Goal: Transaction & Acquisition: Purchase product/service

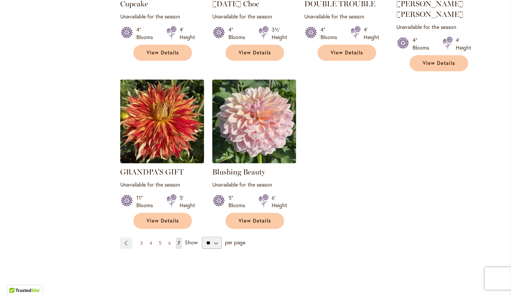
scroll to position [1277, 0]
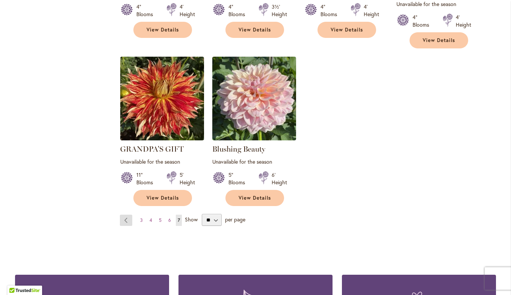
click at [121, 215] on link "Page Previous" at bounding box center [126, 220] width 12 height 11
click at [125, 215] on link "Page Previous" at bounding box center [126, 220] width 12 height 11
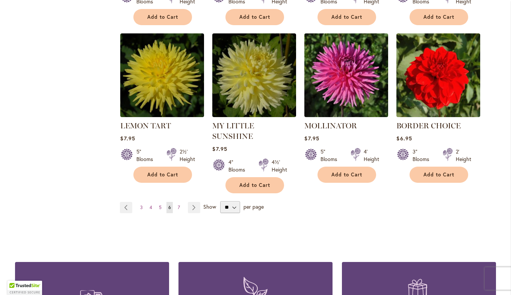
scroll to position [2564, 0]
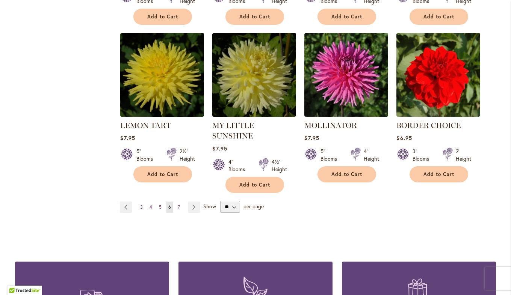
click at [140, 204] on span "3" at bounding box center [141, 207] width 3 height 6
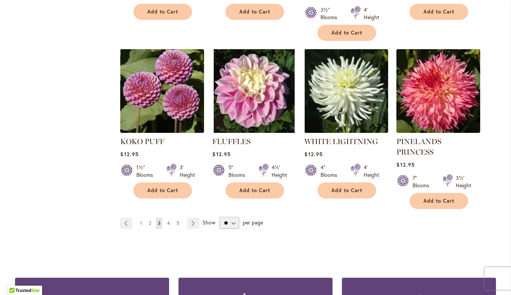
scroll to position [2592, 0]
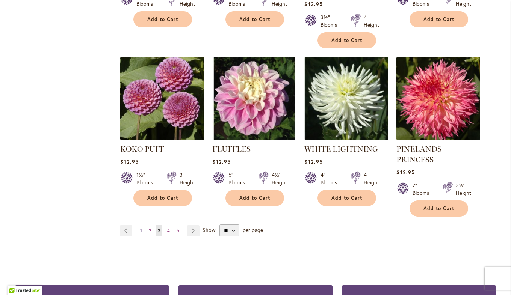
click at [139, 225] on link "Page 1" at bounding box center [141, 230] width 6 height 11
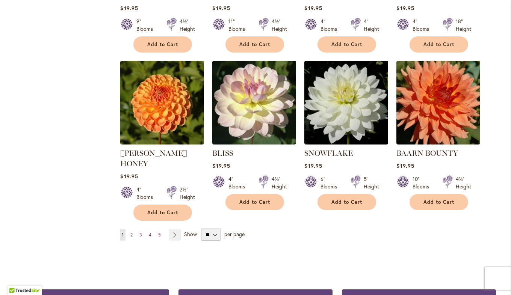
scroll to position [2555, 0]
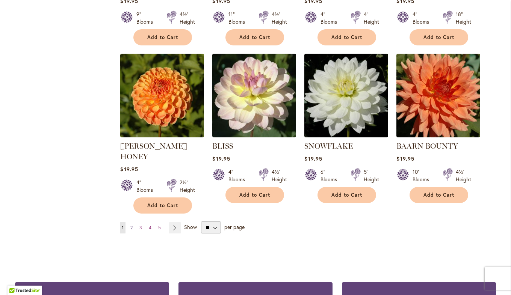
click at [130, 225] on span "2" at bounding box center [131, 228] width 2 height 6
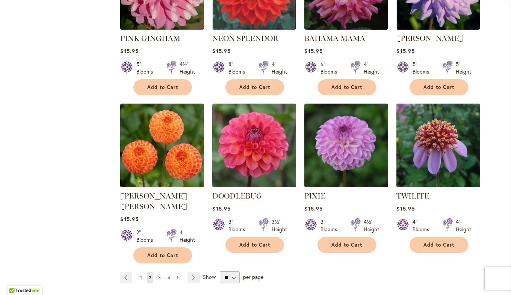
scroll to position [2517, 0]
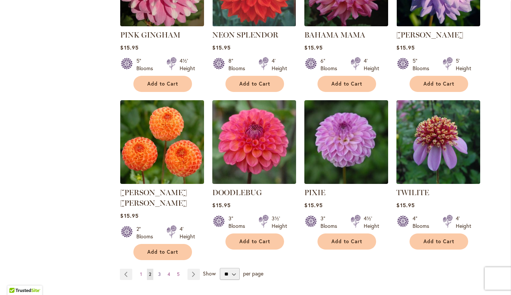
click at [158, 272] on span "3" at bounding box center [159, 275] width 3 height 6
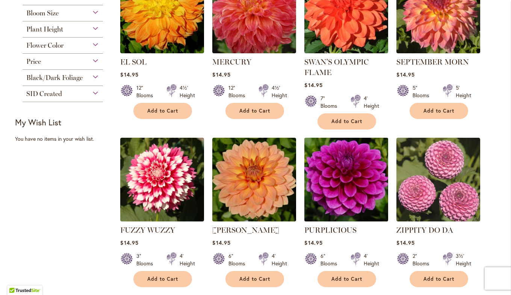
scroll to position [413, 0]
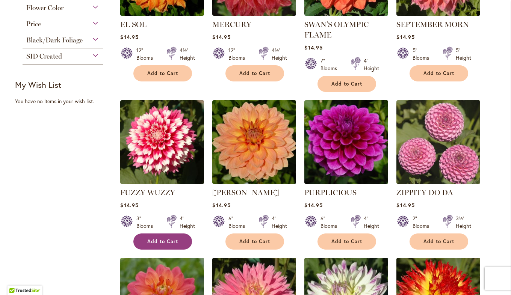
click at [165, 239] on span "Add to Cart" at bounding box center [162, 242] width 31 height 6
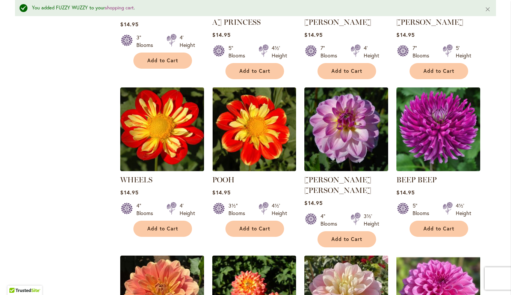
scroll to position [733, 0]
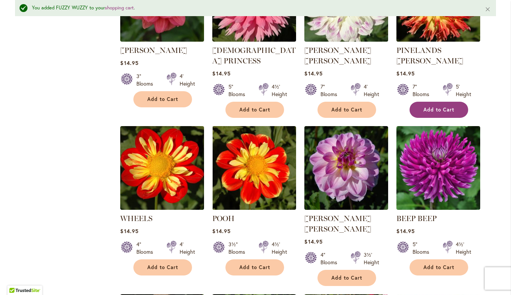
click at [429, 102] on button "Add to Cart" at bounding box center [439, 110] width 59 height 16
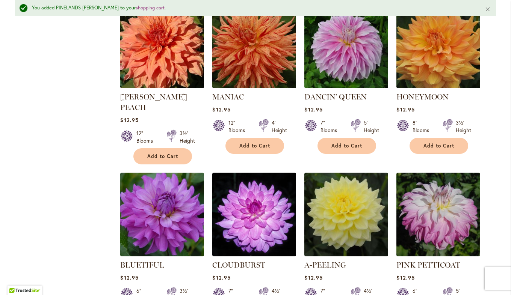
scroll to position [2011, 0]
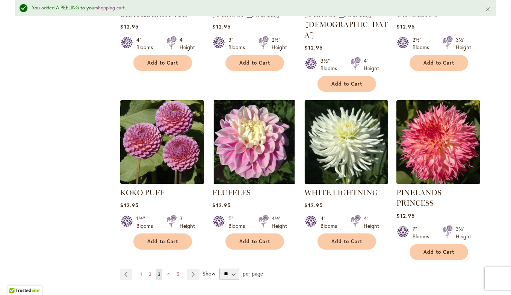
scroll to position [2612, 0]
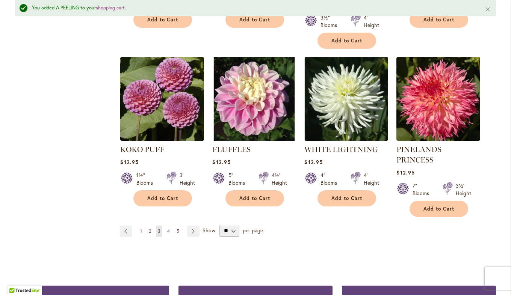
click at [167, 226] on link "Page 4" at bounding box center [168, 231] width 6 height 11
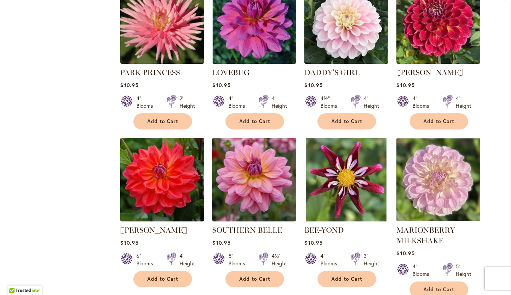
scroll to position [2517, 0]
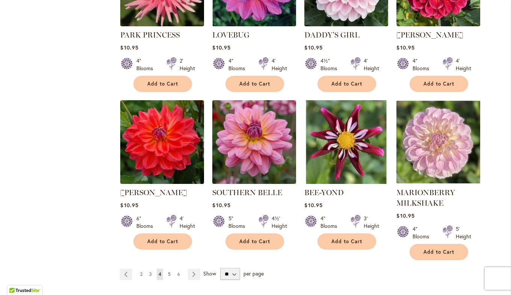
click at [166, 269] on link "Page 5" at bounding box center [169, 274] width 6 height 11
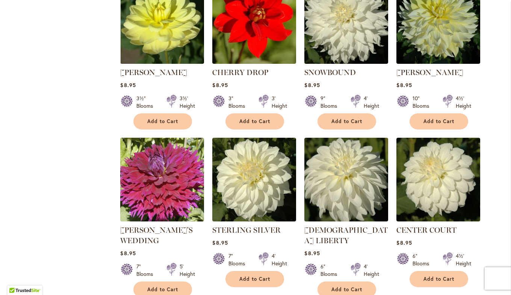
scroll to position [2517, 0]
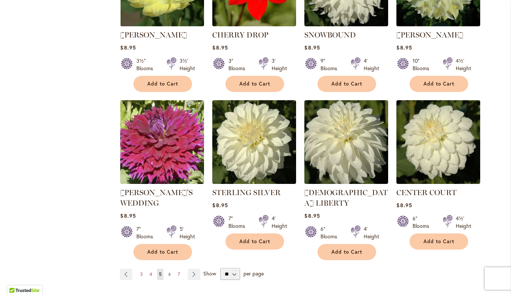
click at [168, 272] on span "6" at bounding box center [169, 275] width 3 height 6
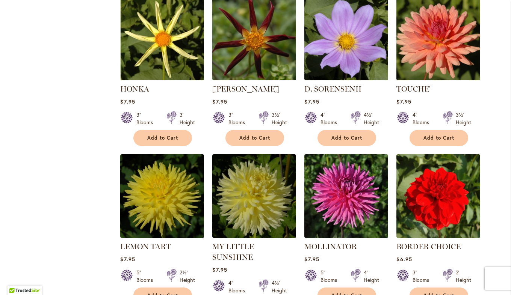
scroll to position [2517, 0]
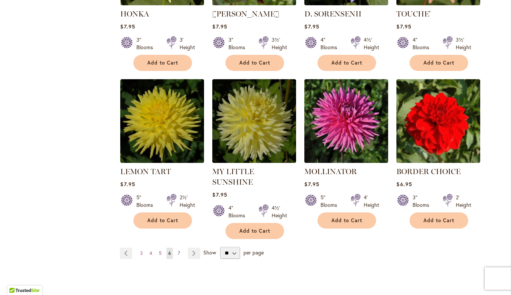
click at [178, 251] on span "7" at bounding box center [179, 254] width 2 height 6
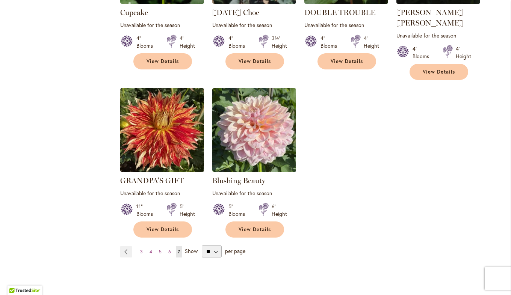
scroll to position [1245, 0]
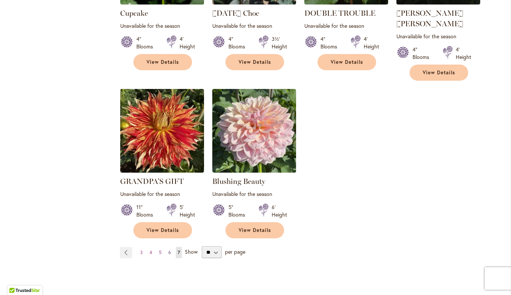
click at [168, 250] on span "6" at bounding box center [169, 253] width 3 height 6
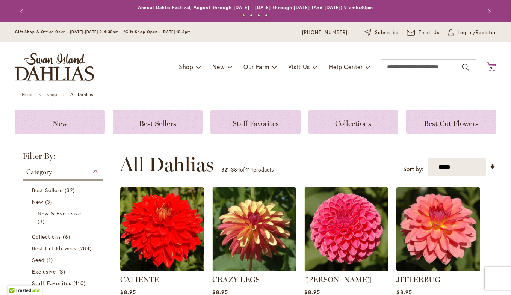
click at [488, 68] on span "3 3 items" at bounding box center [492, 69] width 8 height 4
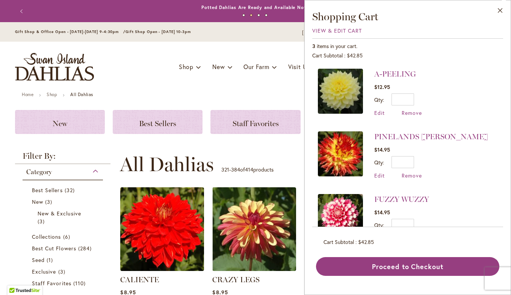
click at [342, 89] on img at bounding box center [340, 91] width 45 height 45
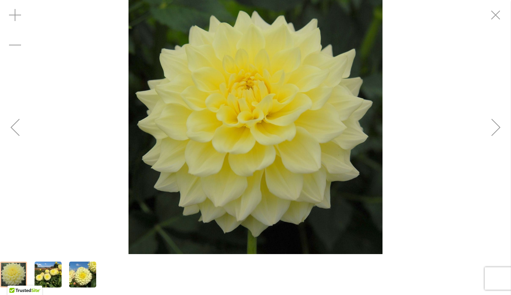
click at [73, 280] on img "A-Peeling" at bounding box center [82, 275] width 27 height 36
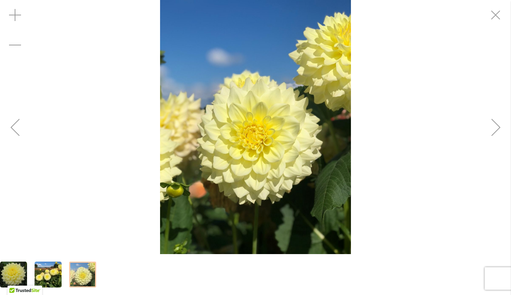
click at [45, 274] on img "A-Peeling" at bounding box center [48, 275] width 27 height 36
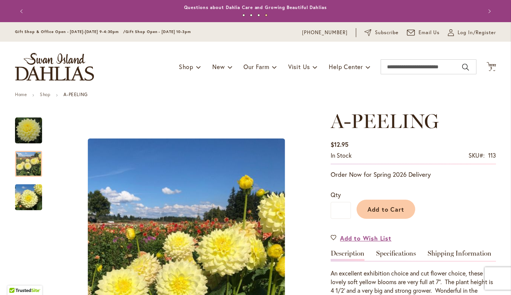
scroll to position [110, 0]
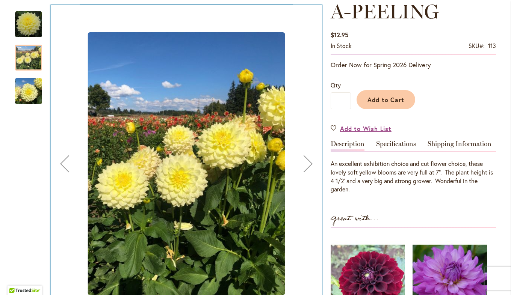
click at [15, 145] on div at bounding box center [28, 116] width 27 height 225
click at [57, 162] on div "Previous" at bounding box center [65, 164] width 30 height 30
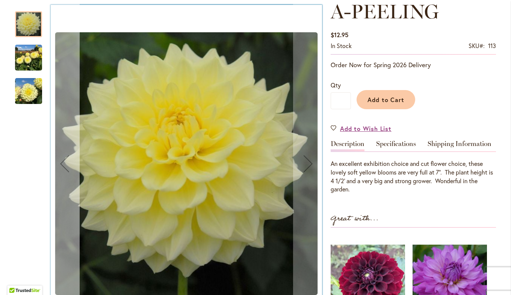
click at [58, 162] on div "Previous" at bounding box center [65, 164] width 30 height 30
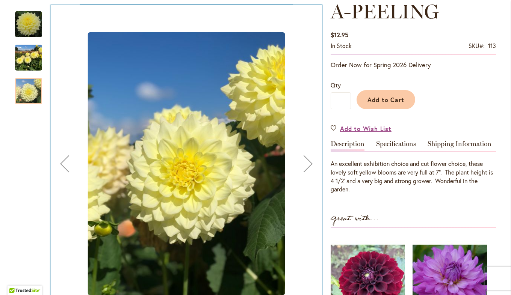
click at [59, 162] on div "Previous" at bounding box center [65, 164] width 30 height 30
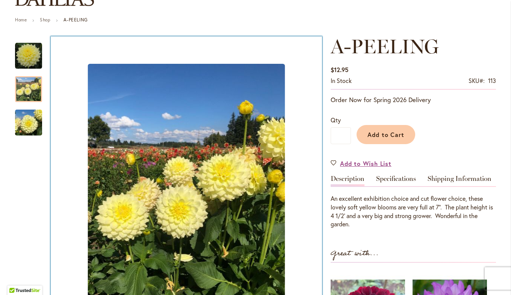
scroll to position [72, 0]
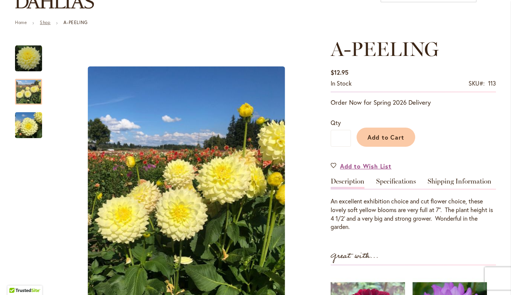
click at [44, 25] on link "Shop" at bounding box center [45, 23] width 11 height 6
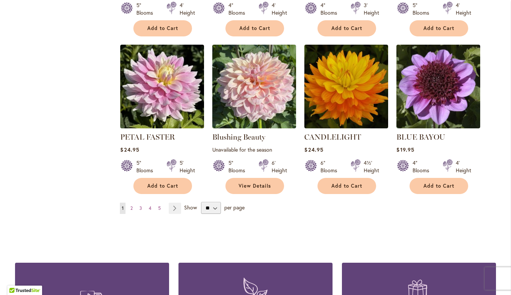
scroll to position [601, 0]
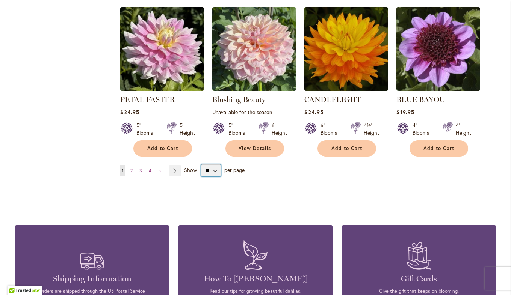
click at [210, 169] on select "** ** ** **" at bounding box center [211, 171] width 20 height 12
select select "**"
click at [201, 165] on select "** ** ** **" at bounding box center [211, 171] width 20 height 12
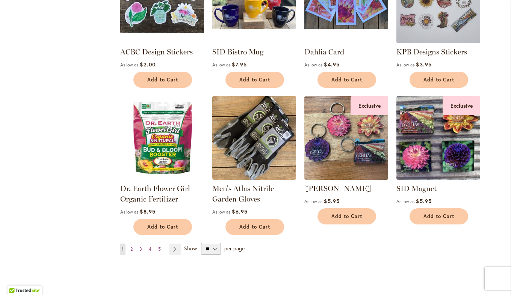
scroll to position [2329, 0]
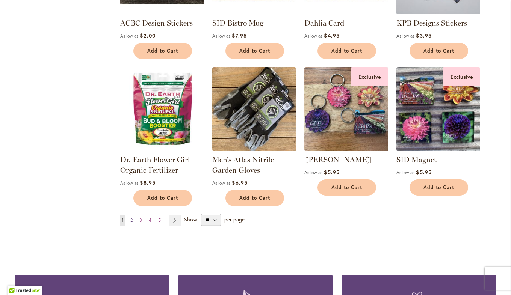
click at [128, 215] on link "Page 2" at bounding box center [131, 220] width 6 height 11
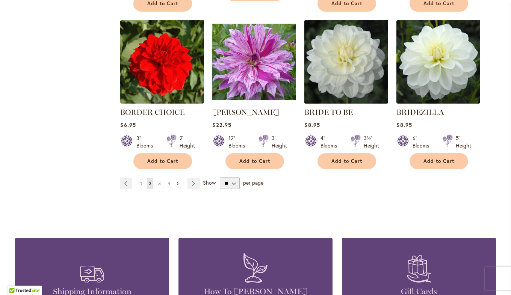
scroll to position [2480, 0]
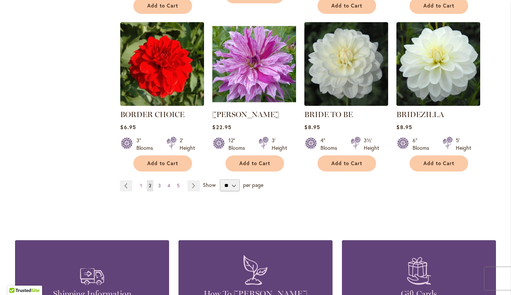
click at [158, 183] on span "3" at bounding box center [159, 186] width 3 height 6
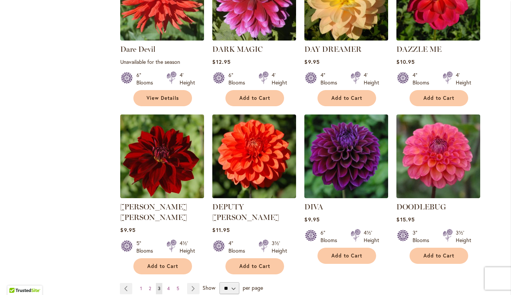
scroll to position [2480, 0]
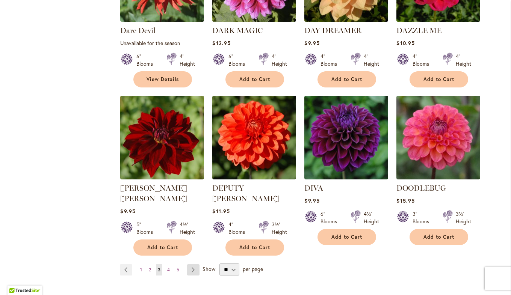
click at [193, 265] on link "Page Next" at bounding box center [193, 270] width 12 height 11
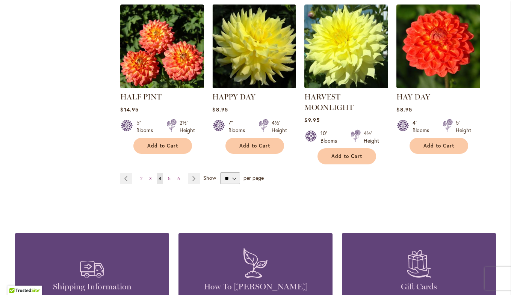
scroll to position [2592, 0]
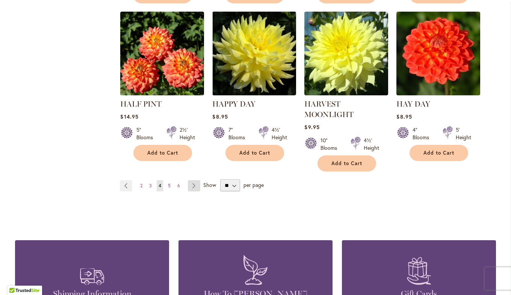
click at [192, 180] on link "Page Next" at bounding box center [194, 185] width 12 height 11
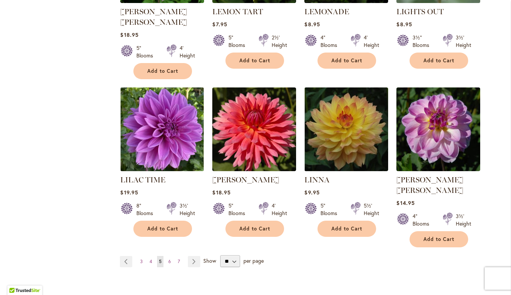
scroll to position [2555, 0]
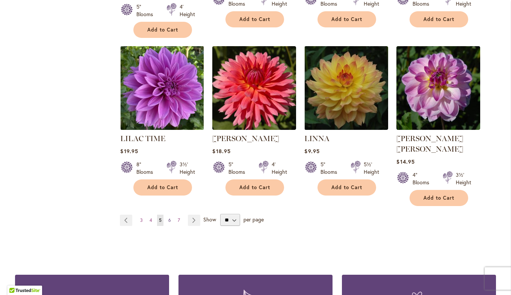
click at [168, 215] on link "Page 6" at bounding box center [169, 220] width 6 height 11
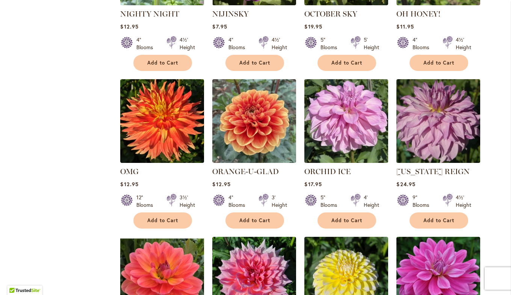
scroll to position [2329, 0]
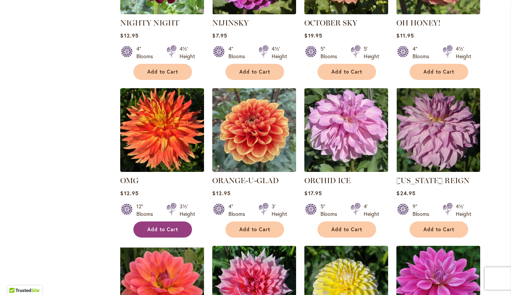
click at [153, 227] on span "Add to Cart" at bounding box center [162, 230] width 31 height 6
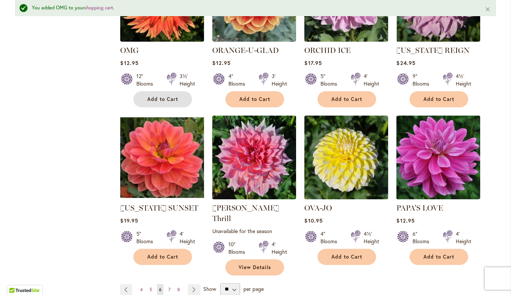
scroll to position [2499, 0]
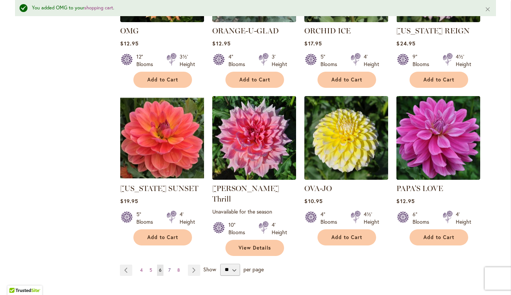
click at [169, 265] on link "Page 7" at bounding box center [169, 270] width 6 height 11
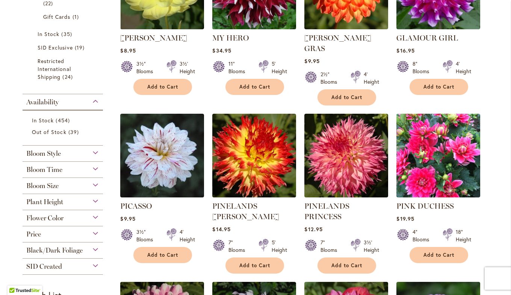
scroll to position [601, 0]
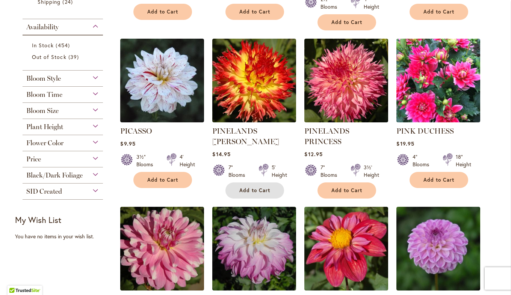
click at [254, 187] on span "Add to Cart" at bounding box center [254, 190] width 31 height 6
click at [254, 183] on form "Add to Cart" at bounding box center [254, 191] width 59 height 16
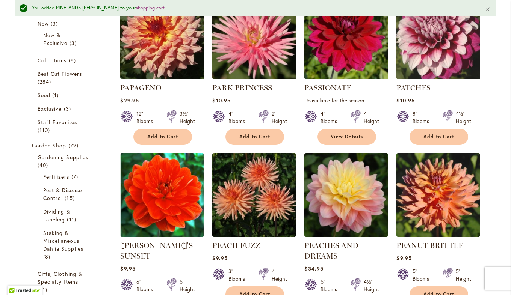
scroll to position [0, 0]
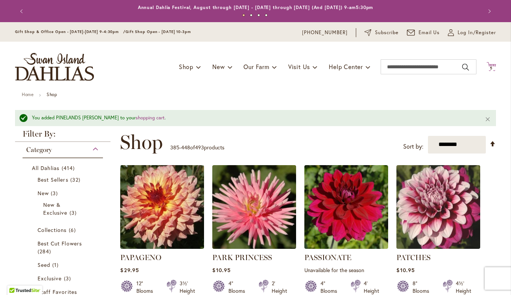
click at [490, 65] on icon at bounding box center [491, 66] width 9 height 9
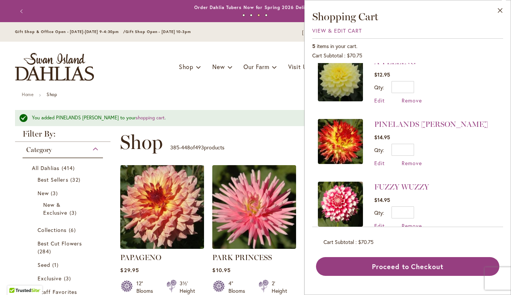
scroll to position [90, 0]
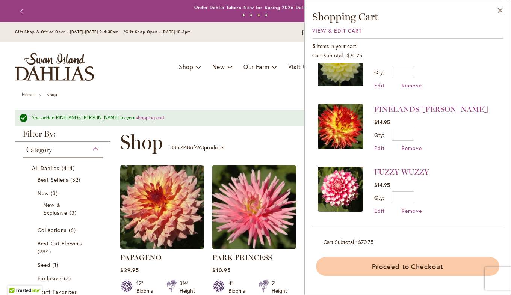
click at [404, 264] on button "Proceed to Checkout" at bounding box center [407, 266] width 183 height 19
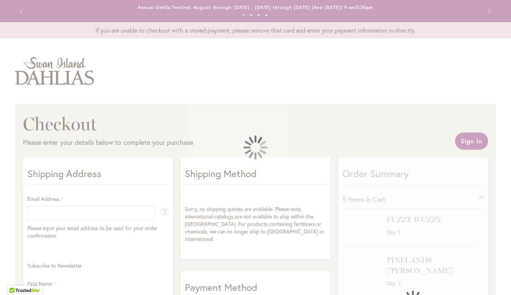
select select "**"
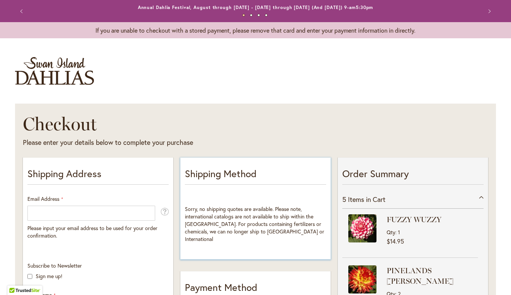
scroll to position [113, 0]
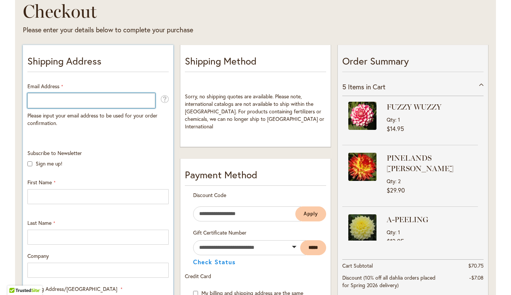
click at [74, 99] on input "Email Address" at bounding box center [91, 100] width 128 height 15
type input "**********"
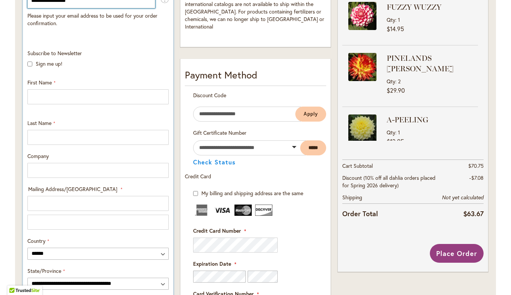
scroll to position [225, 0]
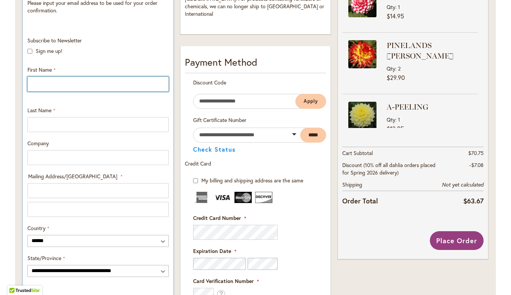
click at [63, 86] on input "First Name" at bounding box center [97, 84] width 141 height 15
type input "******"
type input "*****"
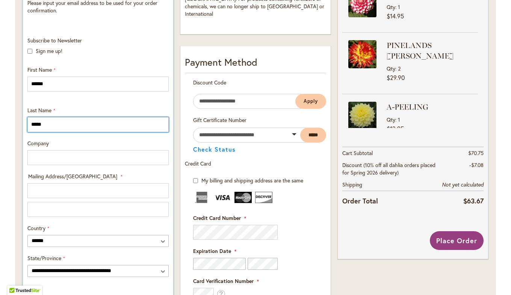
type input "**********"
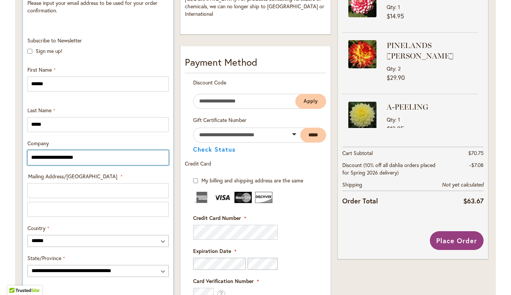
type input "**********"
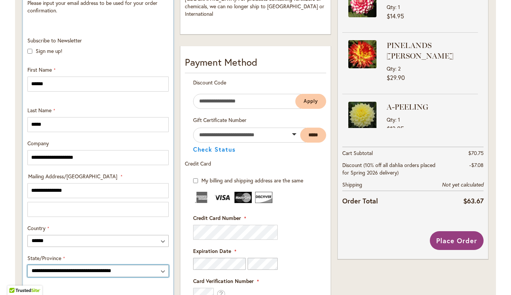
select select "**"
type input "******"
type input "*****"
type input "**********"
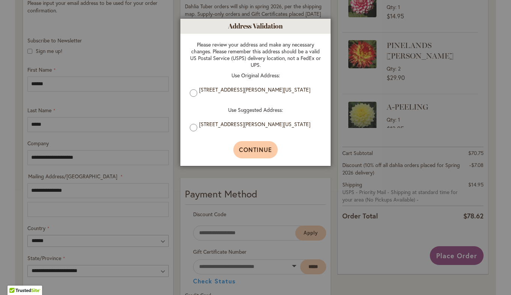
click at [268, 152] on span "Continue" at bounding box center [255, 150] width 33 height 8
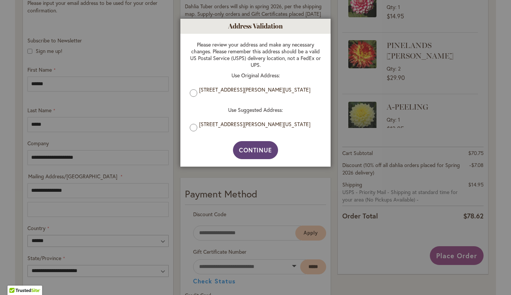
type input "**********"
type input "******"
type input "**********"
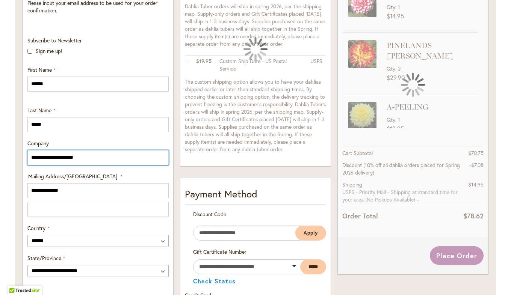
drag, startPoint x: 115, startPoint y: 161, endPoint x: 6, endPoint y: 168, distance: 108.8
click at [8, 168] on main "Checkout Please enter your details below to complete your purchase Sign In Clos…" at bounding box center [255, 262] width 494 height 782
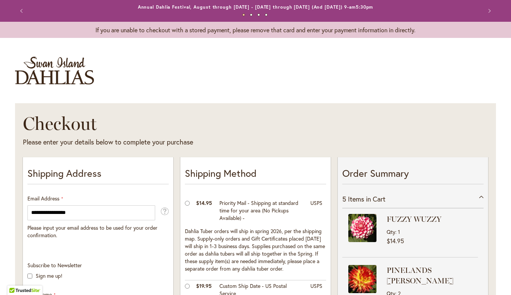
scroll to position [0, 0]
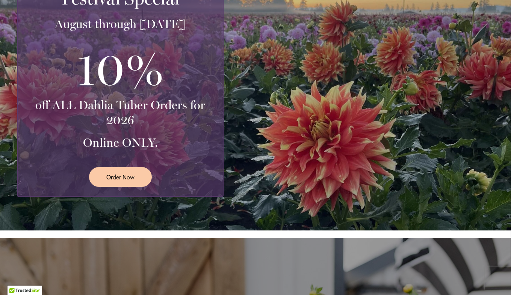
scroll to position [188, 0]
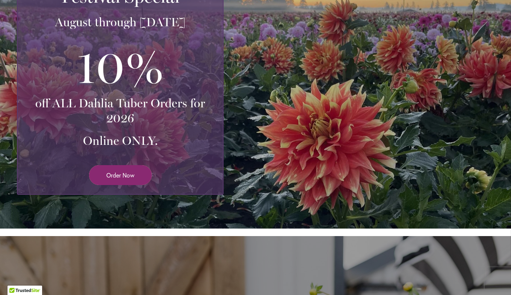
click at [114, 174] on span "Order Now" at bounding box center [120, 175] width 28 height 9
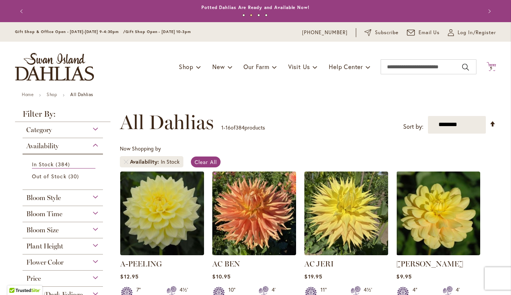
click at [490, 69] on span "5 5 items" at bounding box center [492, 69] width 8 height 4
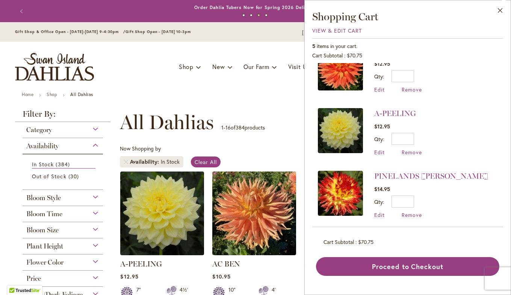
scroll to position [75, 0]
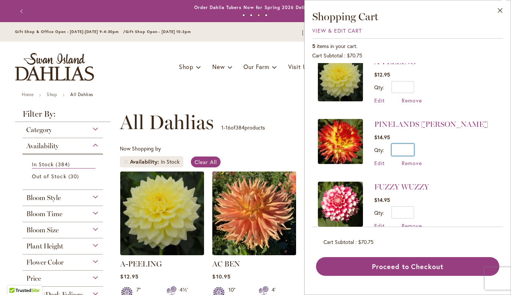
drag, startPoint x: 408, startPoint y: 148, endPoint x: 413, endPoint y: 149, distance: 5.3
click at [413, 149] on input "*" at bounding box center [403, 150] width 23 height 12
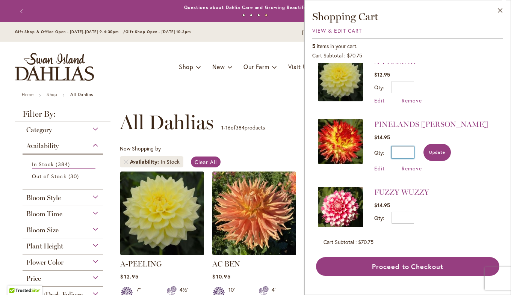
type input "*"
click at [436, 147] on button "Update" at bounding box center [436, 152] width 27 height 17
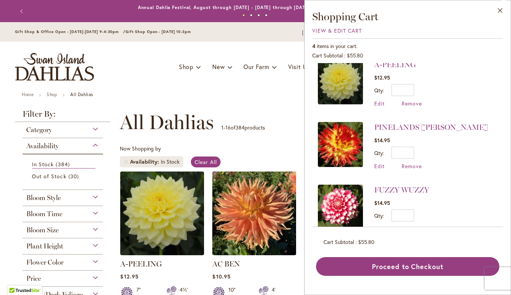
scroll to position [90, 0]
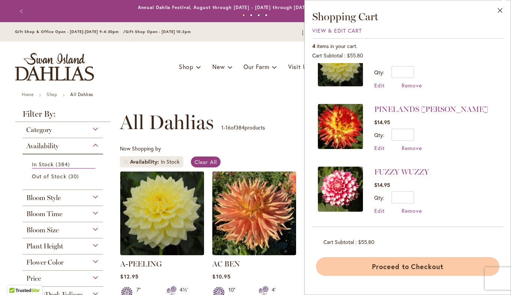
click at [414, 265] on button "Proceed to Checkout" at bounding box center [407, 266] width 183 height 19
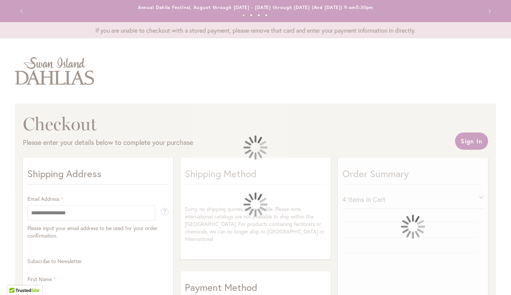
select select "**"
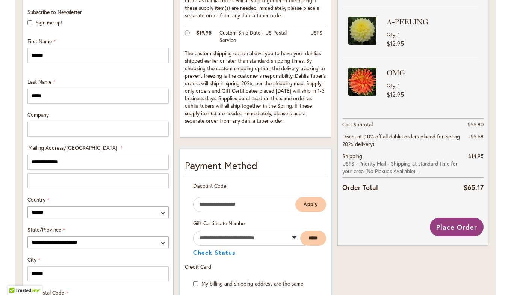
scroll to position [263, 0]
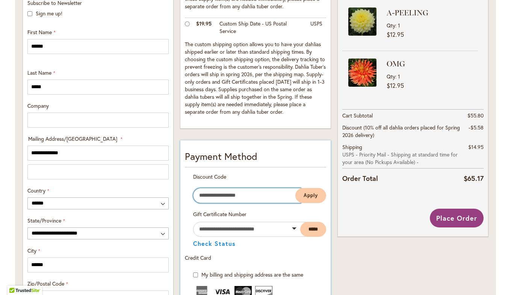
click at [243, 192] on input "Enter discount code" at bounding box center [247, 195] width 108 height 15
paste input "**********"
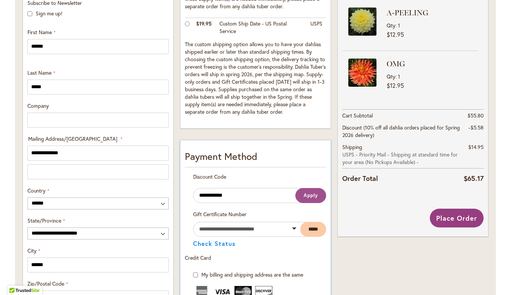
click at [310, 197] on span "Apply" at bounding box center [311, 195] width 14 height 6
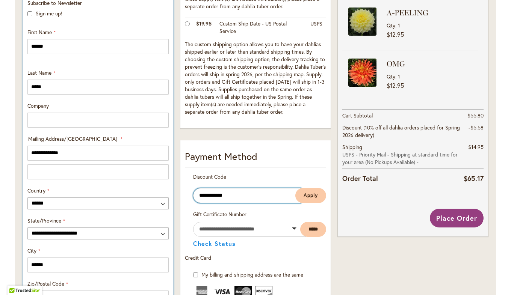
drag, startPoint x: 257, startPoint y: 199, endPoint x: 96, endPoint y: 187, distance: 161.6
click at [96, 187] on div "**********" at bounding box center [256, 229] width 472 height 674
paste input "text"
type input "*******"
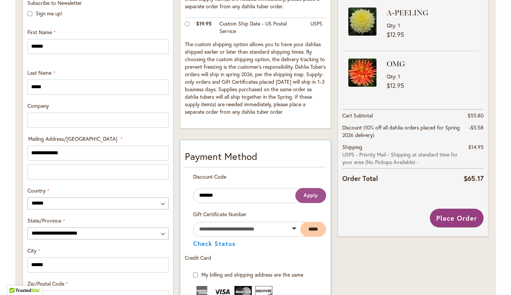
click at [310, 200] on button "Apply" at bounding box center [310, 195] width 31 height 15
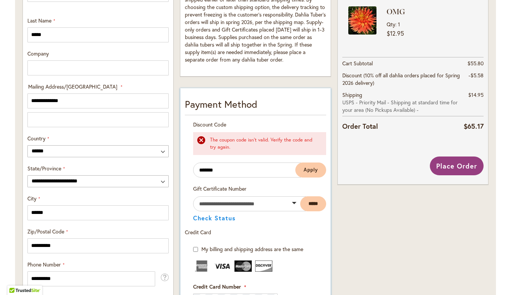
scroll to position [338, 0]
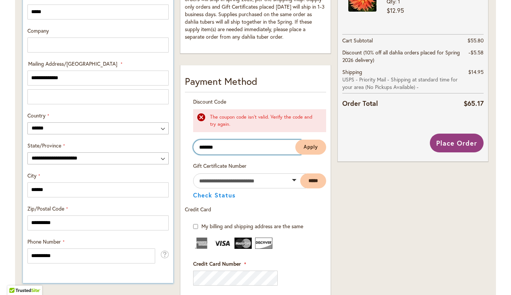
drag, startPoint x: 236, startPoint y: 149, endPoint x: 166, endPoint y: 147, distance: 70.7
click at [166, 147] on div "**********" at bounding box center [256, 167] width 472 height 701
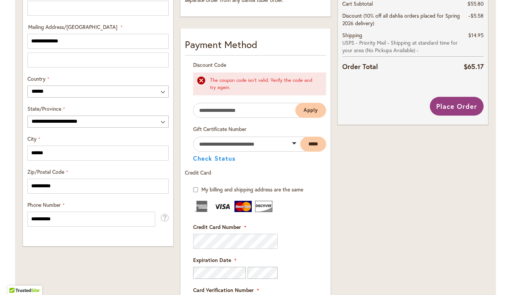
scroll to position [384, 0]
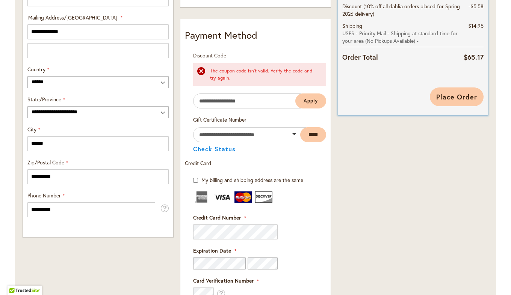
click at [460, 95] on span "Place Order" at bounding box center [456, 96] width 41 height 9
